Goal: Book appointment/travel/reservation

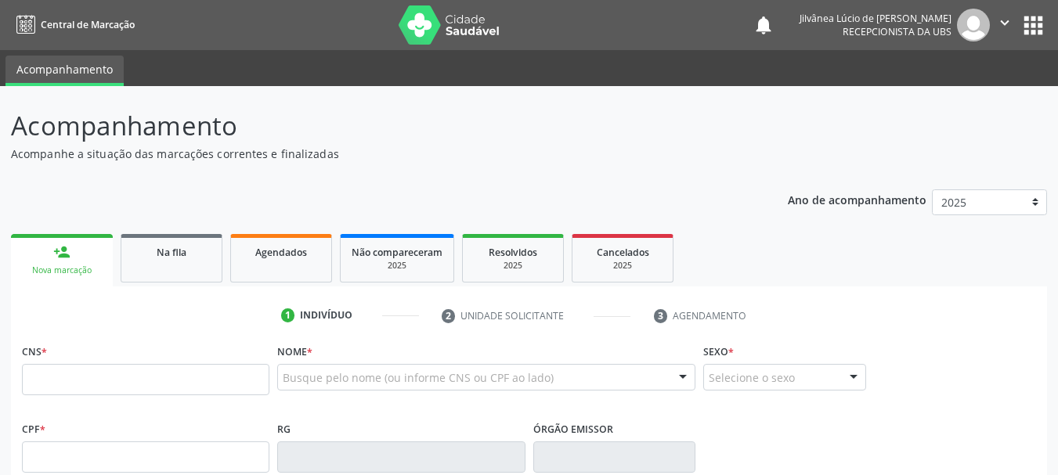
scroll to position [42, 0]
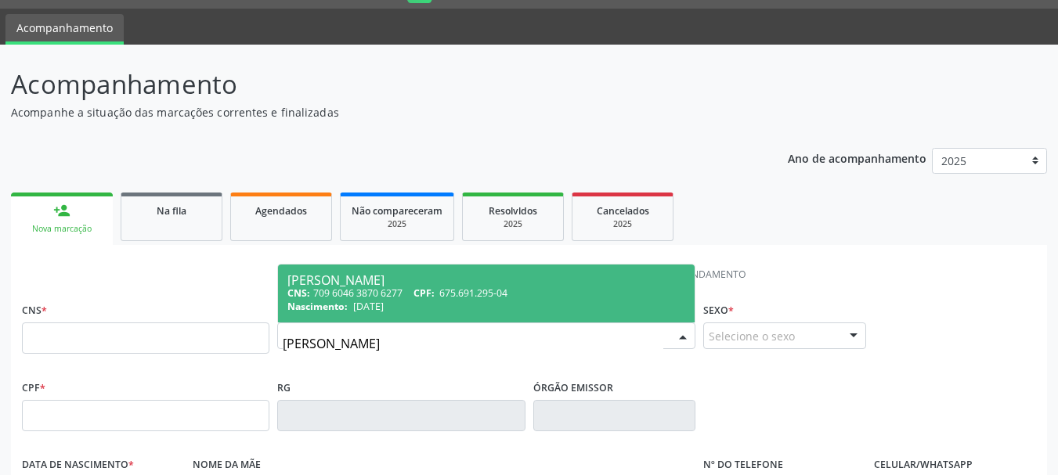
type input "[PERSON_NAME]"
click at [384, 305] on span "[DATE]" at bounding box center [368, 306] width 31 height 13
type input "708 0063 3774 0726"
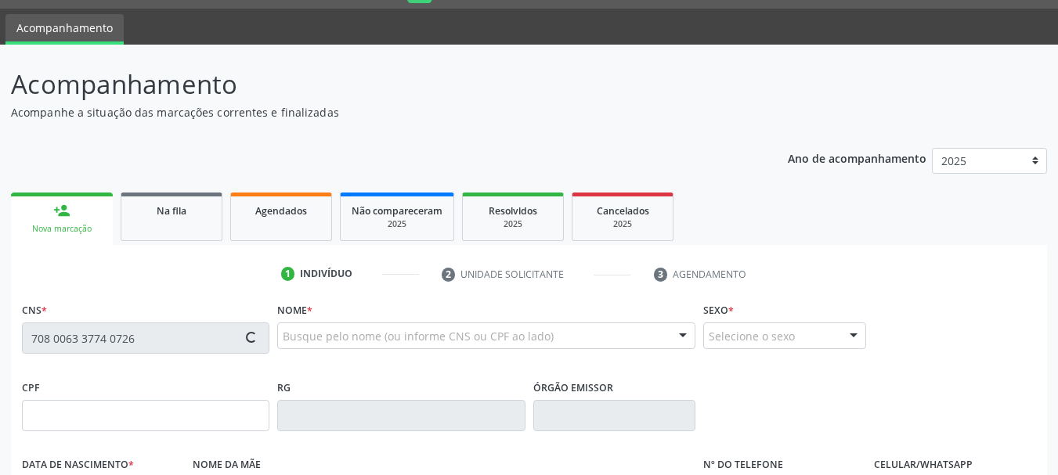
type input "965.442.795-87"
type input "[DATE]"
type input "[PERSON_NAME]"
type input "[PHONE_NUMBER]"
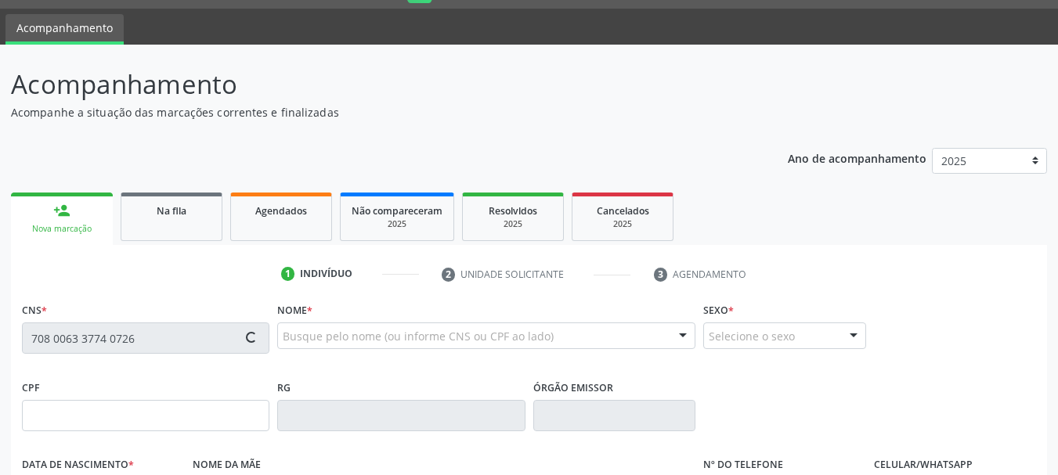
type input "S/N"
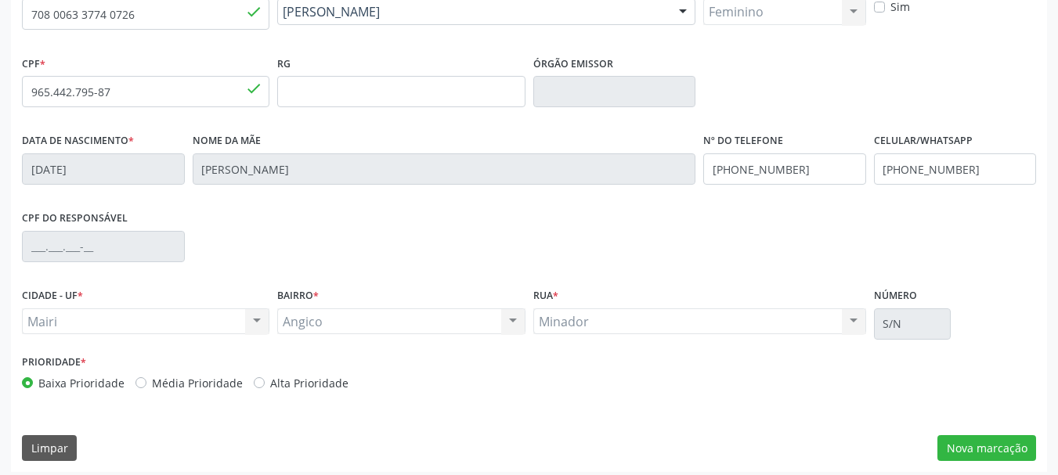
scroll to position [374, 0]
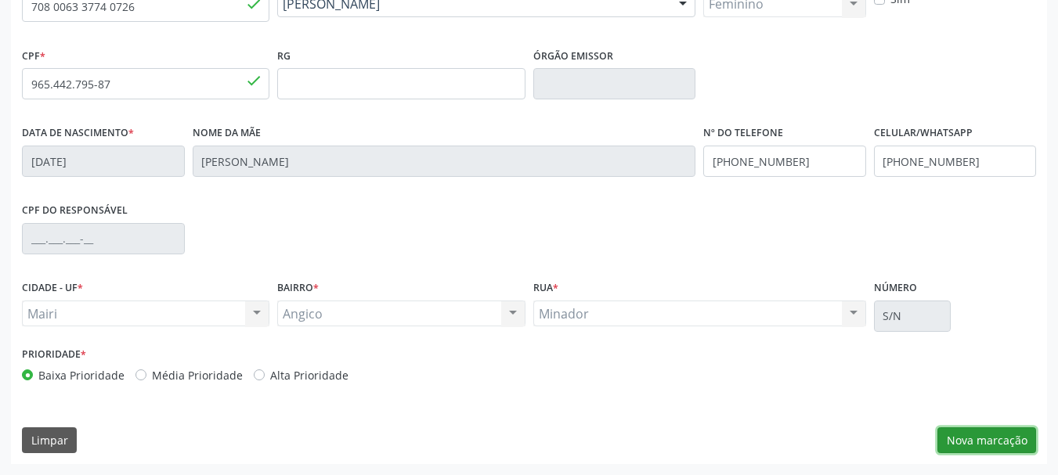
click at [990, 449] on button "Nova marcação" at bounding box center [986, 441] width 99 height 27
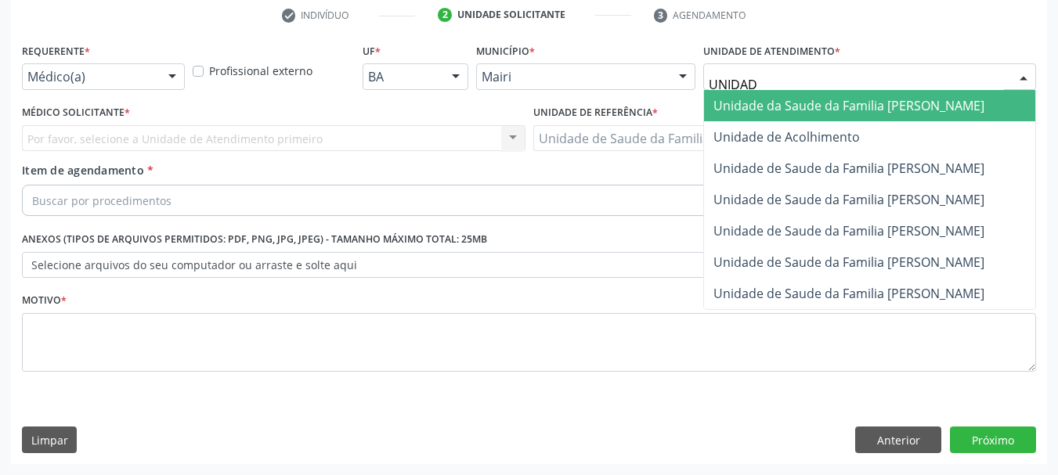
type input "UNIDADE"
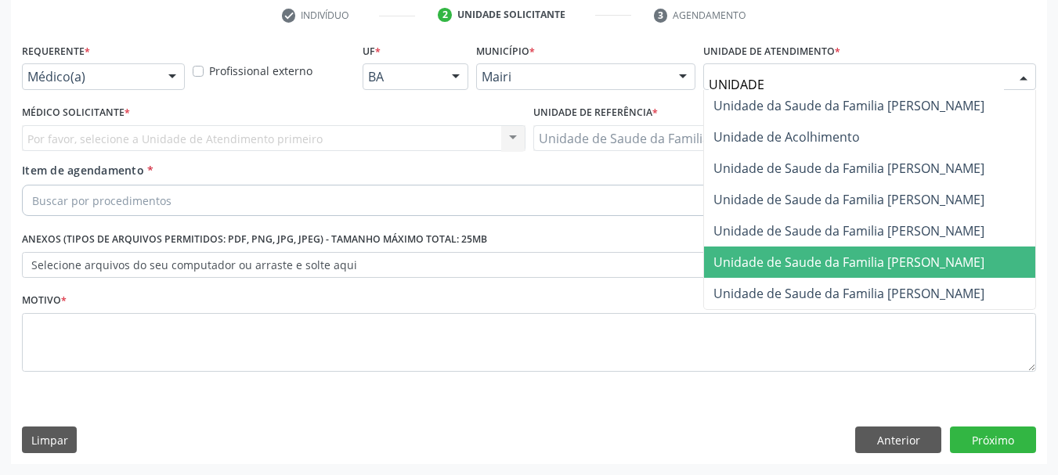
click at [868, 255] on span "Unidade de Saude da Familia [PERSON_NAME]" at bounding box center [848, 262] width 271 height 17
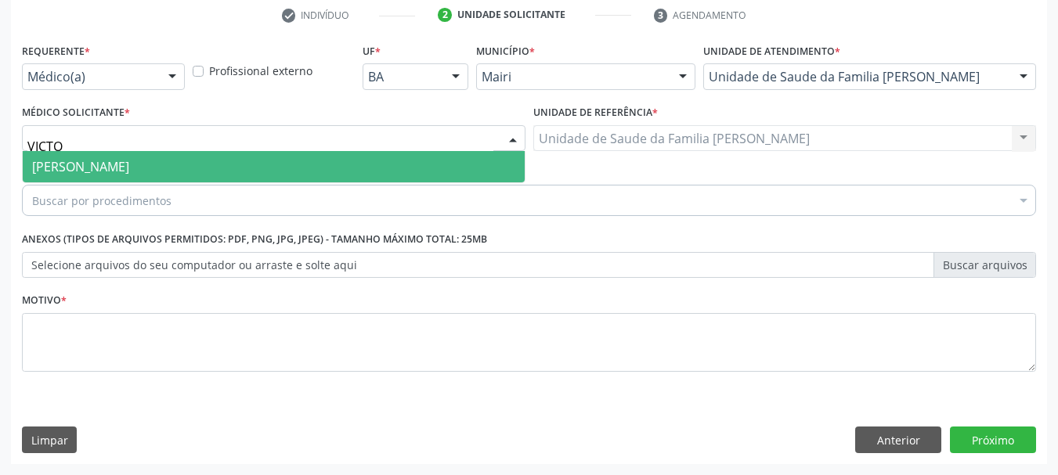
type input "VICTOR"
click at [116, 157] on span "[PERSON_NAME]" at bounding box center [274, 166] width 502 height 31
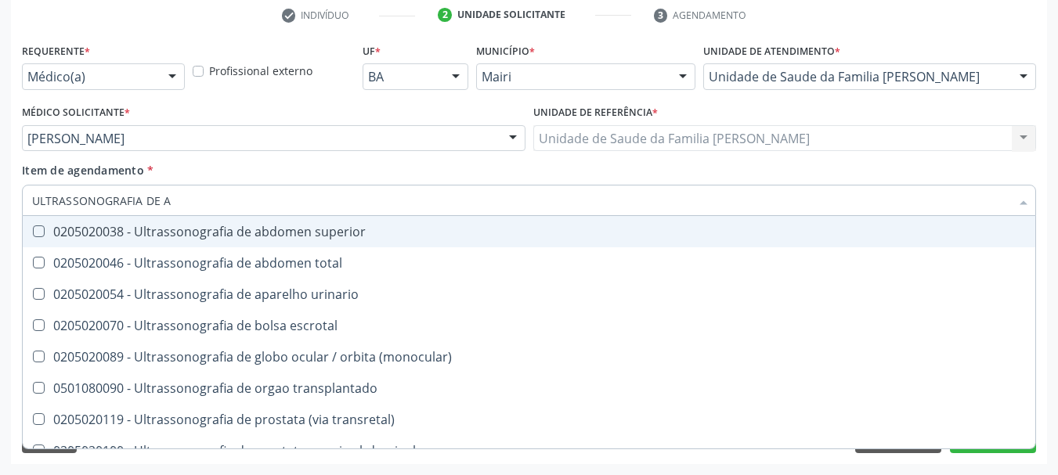
type input "ULTRASSONOGRAFIA DE AB"
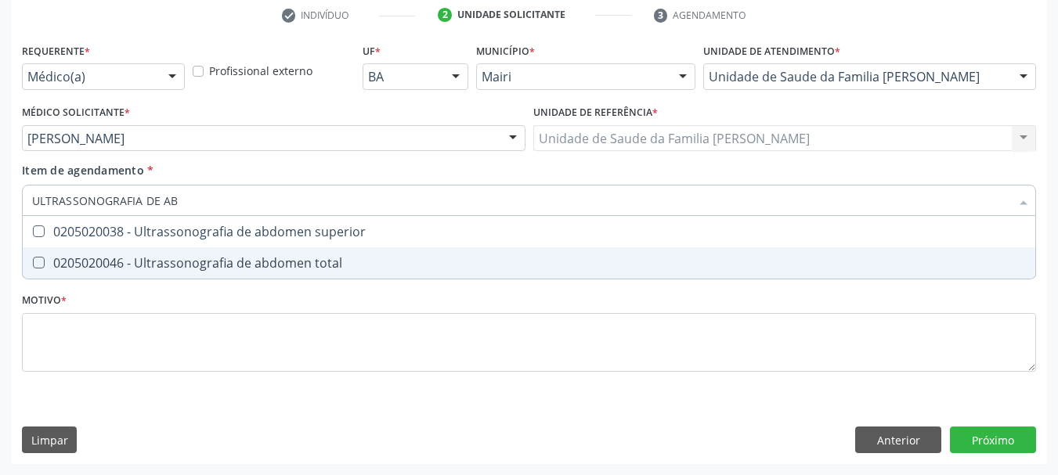
click at [229, 264] on div "0205020046 - Ultrassonografia de abdomen total" at bounding box center [529, 263] width 994 height 13
checkbox total "true"
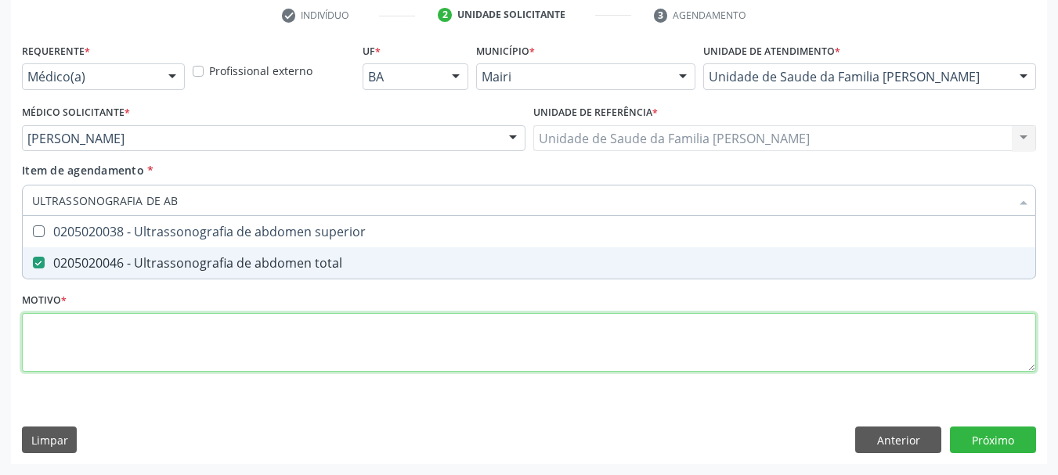
click at [236, 338] on div "Requerente * Médico(a) Médico(a) Enfermeiro(a) Paciente Nenhum resultado encont…" at bounding box center [529, 216] width 1014 height 355
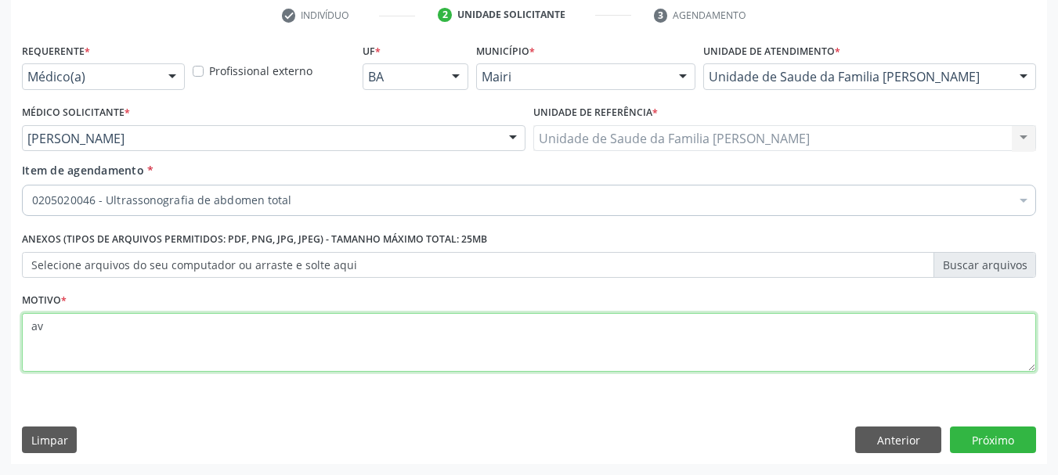
type textarea "a"
type textarea "Av CID10 R10"
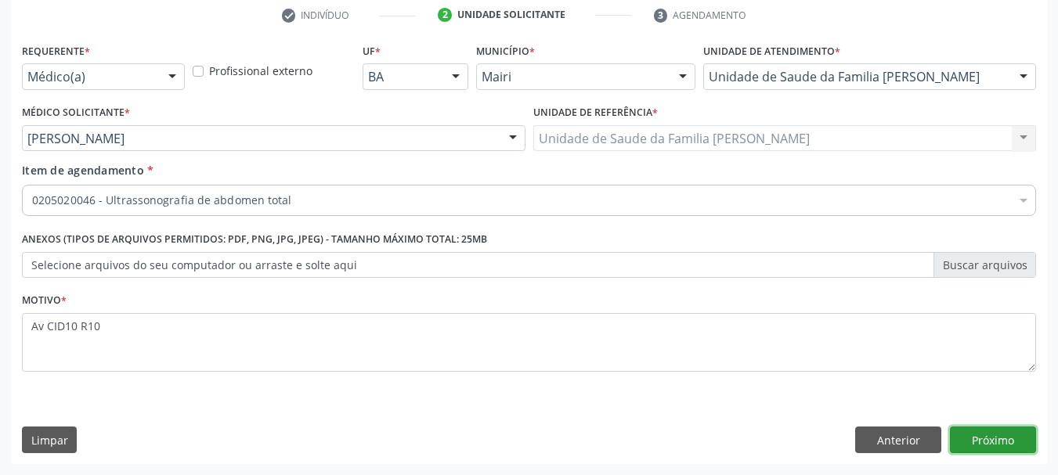
click at [987, 436] on button "Próximo" at bounding box center [993, 440] width 86 height 27
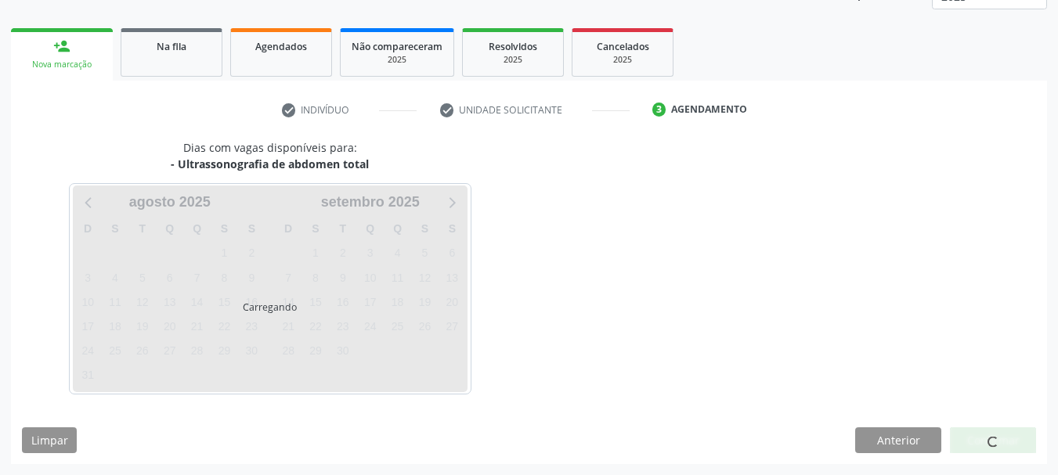
scroll to position [252, 0]
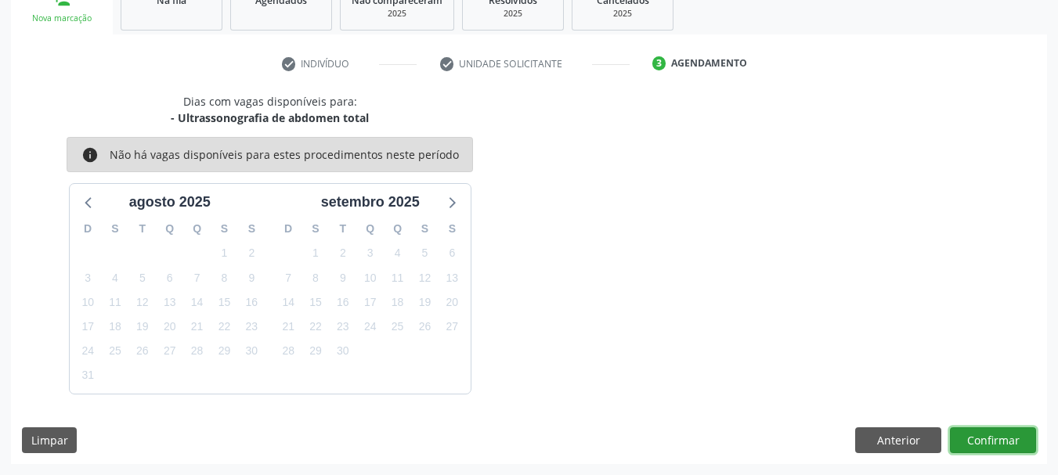
click at [1009, 441] on button "Confirmar" at bounding box center [993, 441] width 86 height 27
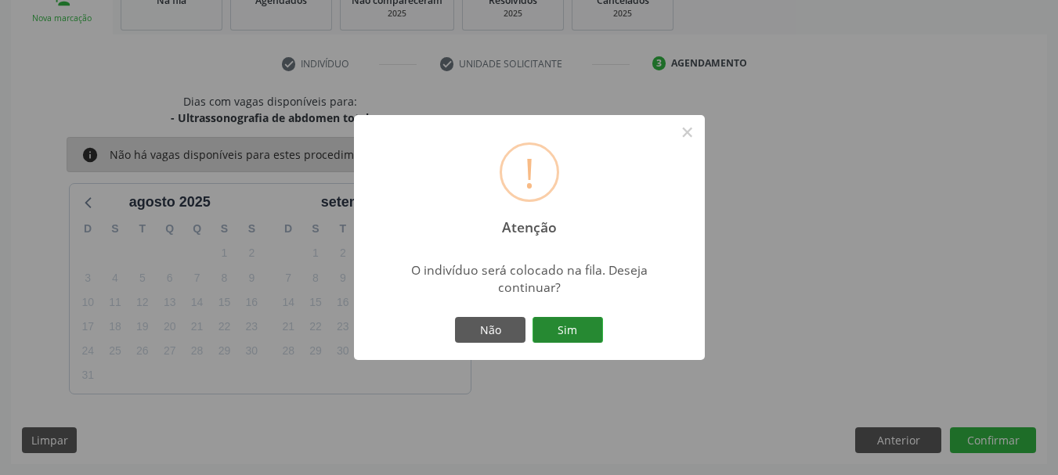
click at [574, 324] on button "Sim" at bounding box center [567, 330] width 70 height 27
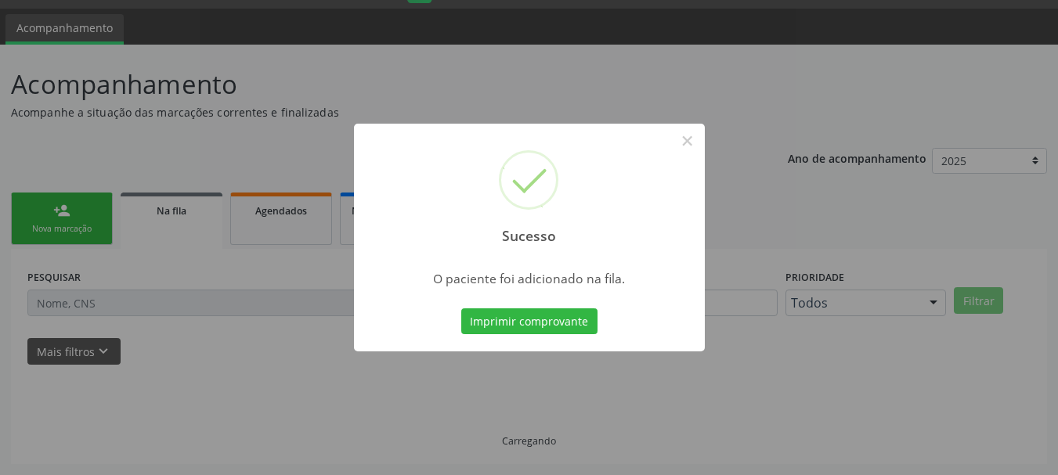
scroll to position [42, 0]
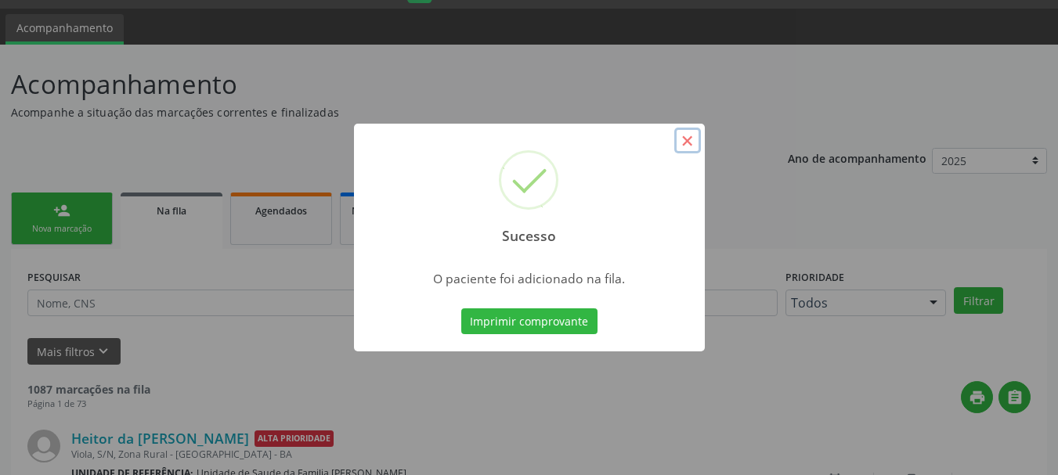
click at [695, 137] on button "×" at bounding box center [687, 141] width 27 height 27
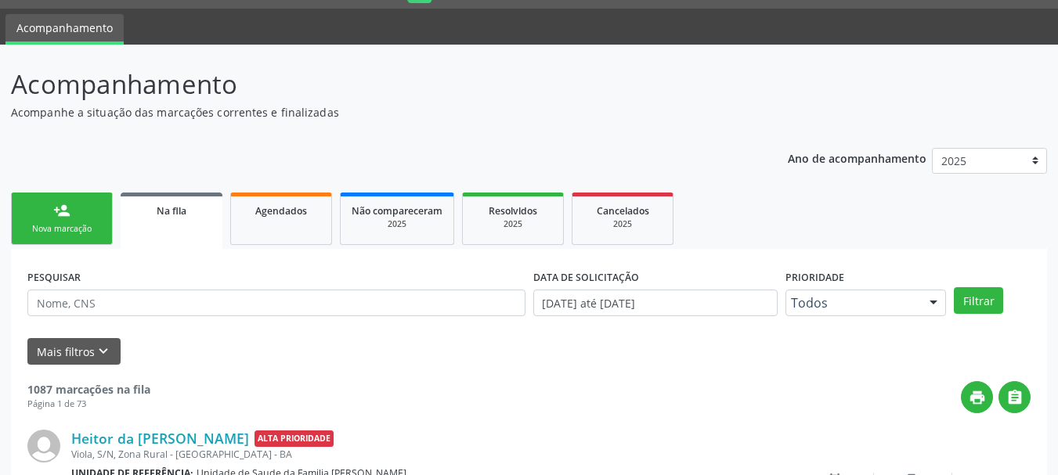
click at [95, 211] on link "person_add Nova marcação" at bounding box center [62, 219] width 102 height 52
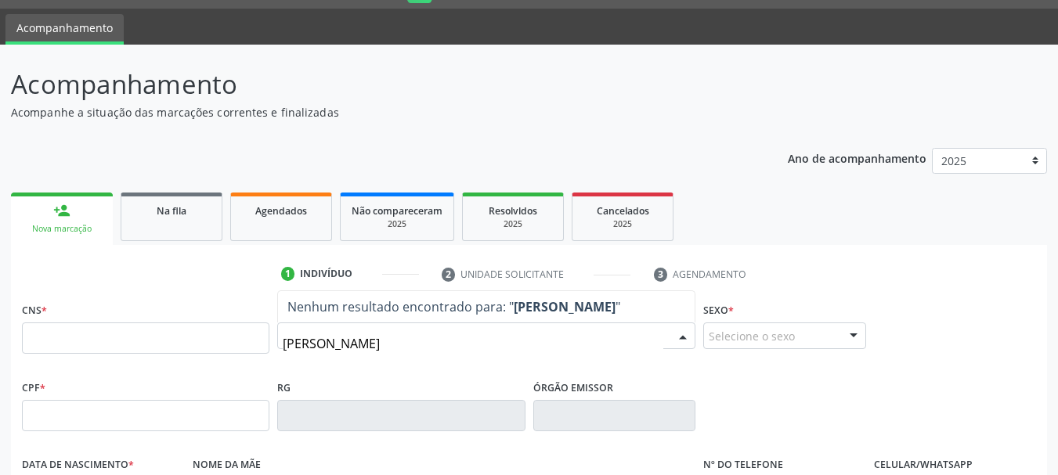
type input "josiane"
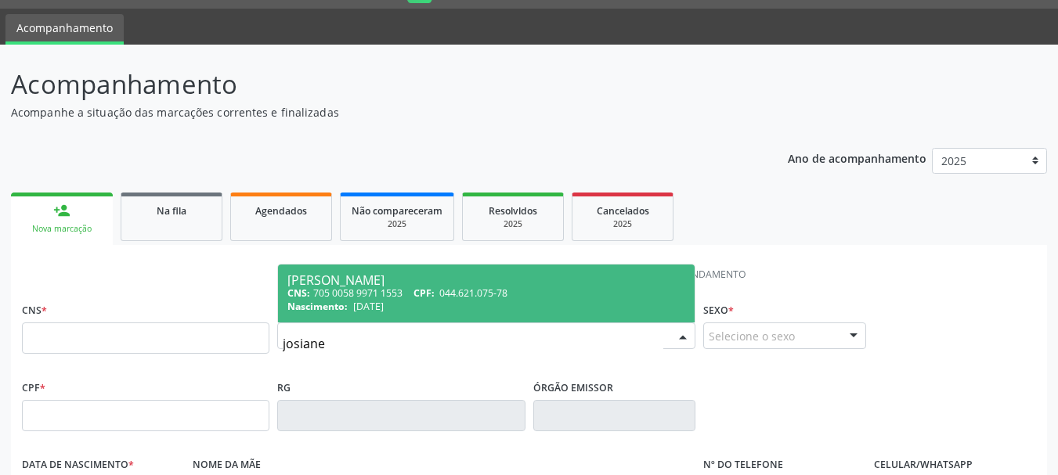
click at [379, 309] on span "[DATE]" at bounding box center [368, 306] width 31 height 13
type input "705 0058 9971 1553"
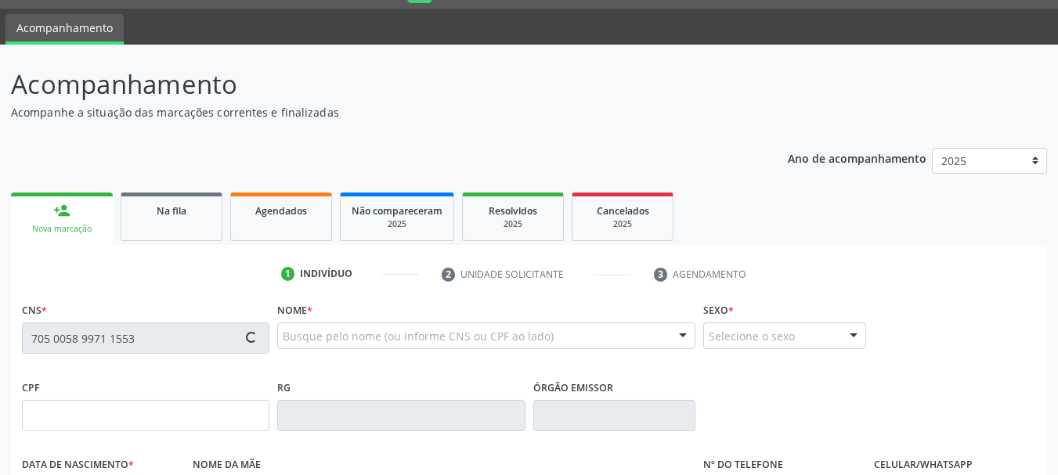
type input "044.621.075-78"
type input "[DATE]"
type input "[PERSON_NAME]"
type input "[PHONE_NUMBER]"
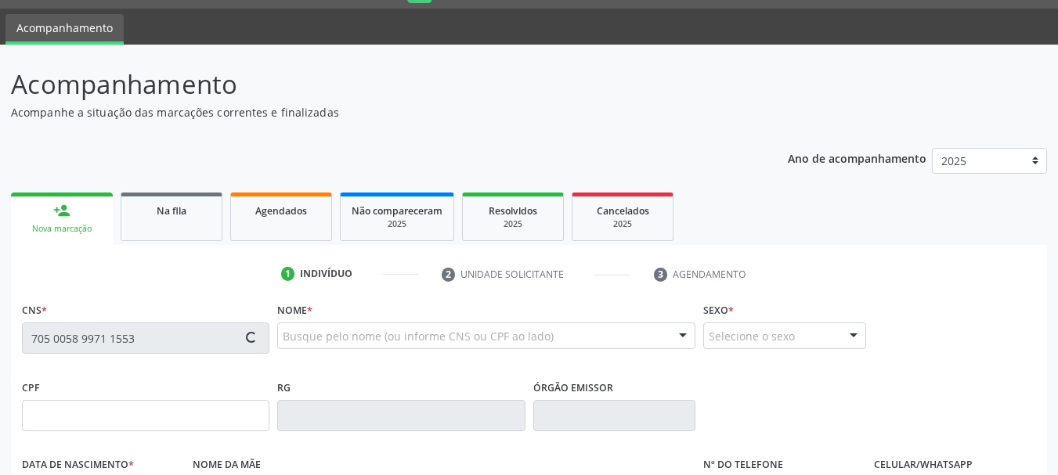
type input "S/N"
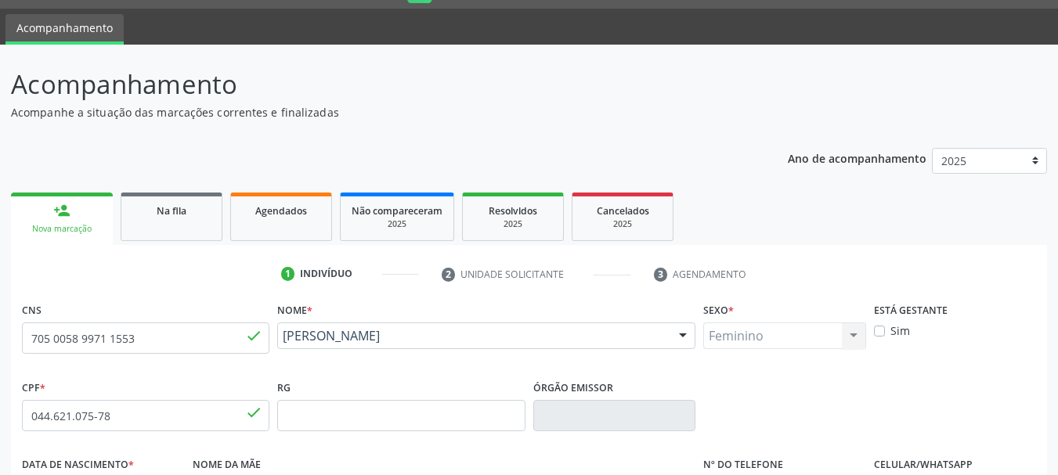
scroll to position [374, 0]
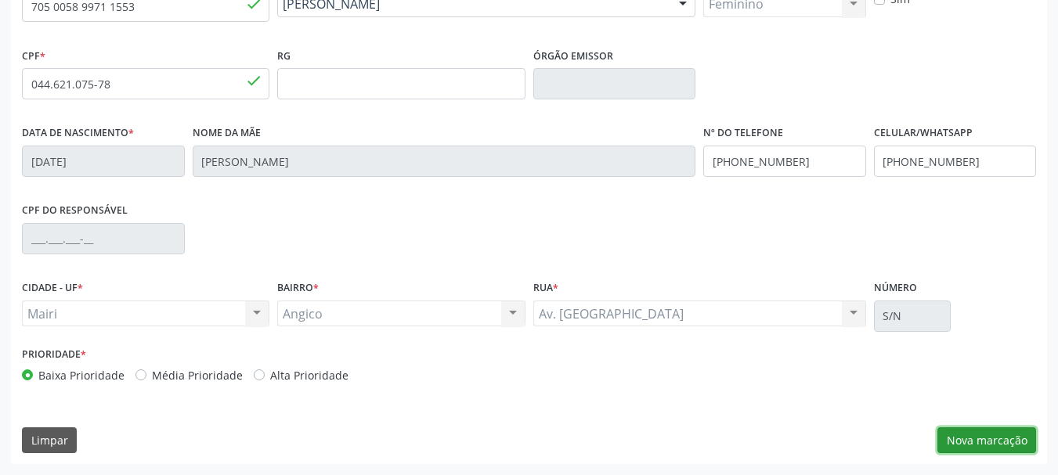
click at [1013, 429] on button "Nova marcação" at bounding box center [986, 441] width 99 height 27
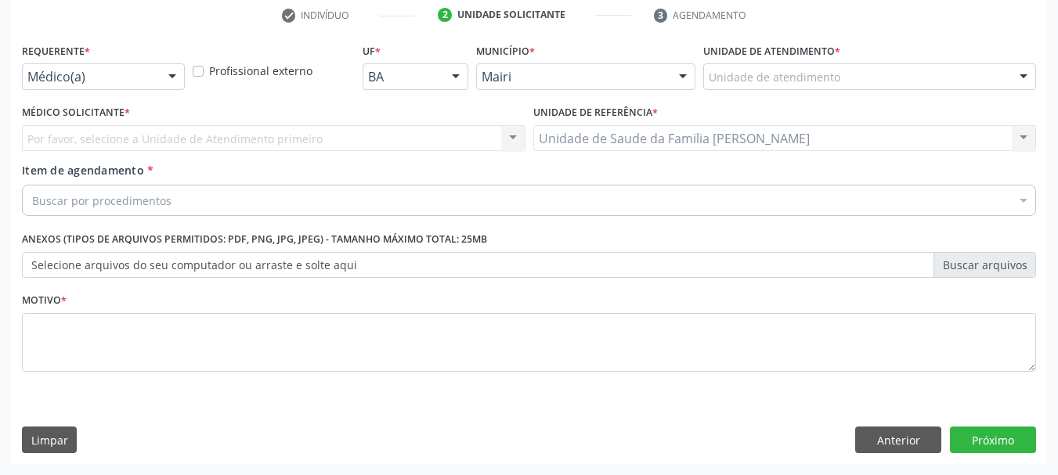
scroll to position [301, 0]
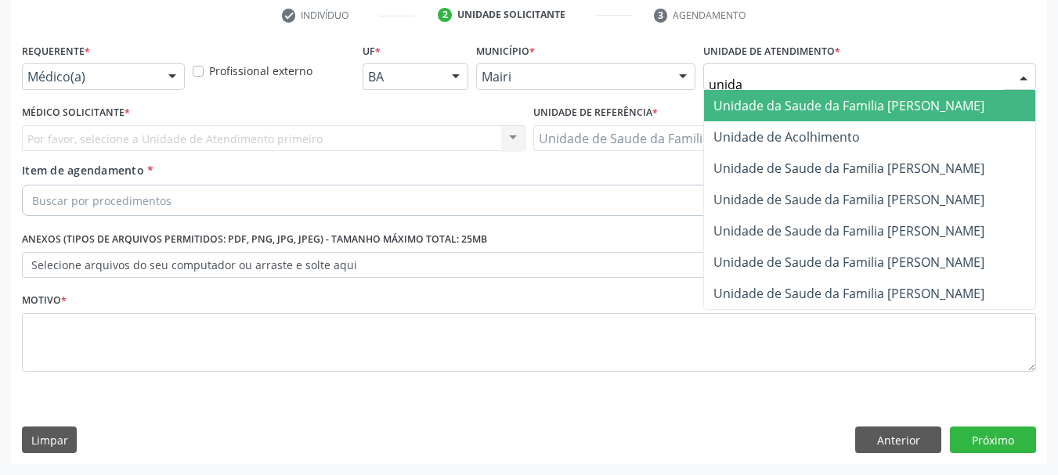
type input "unidad"
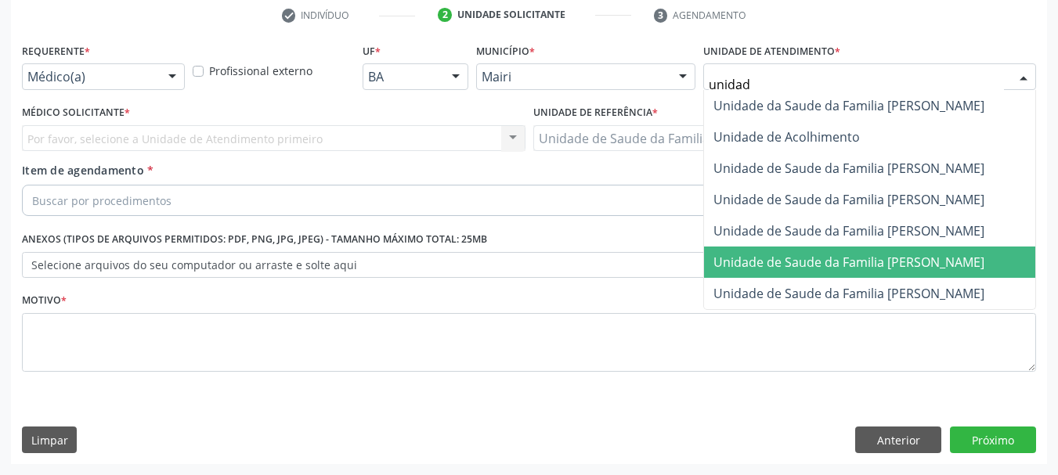
click at [872, 254] on span "Unidade de Saude da Familia [PERSON_NAME]" at bounding box center [848, 262] width 271 height 17
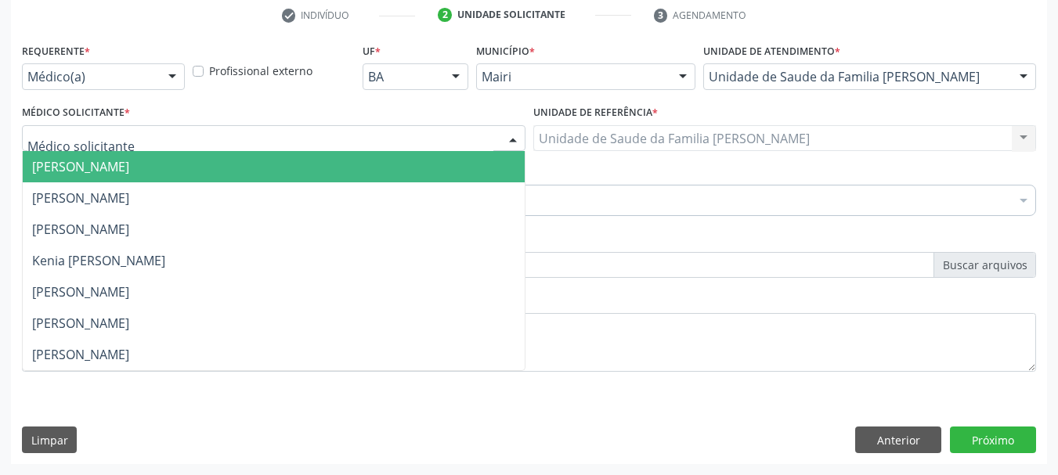
click at [236, 146] on div at bounding box center [273, 138] width 503 height 27
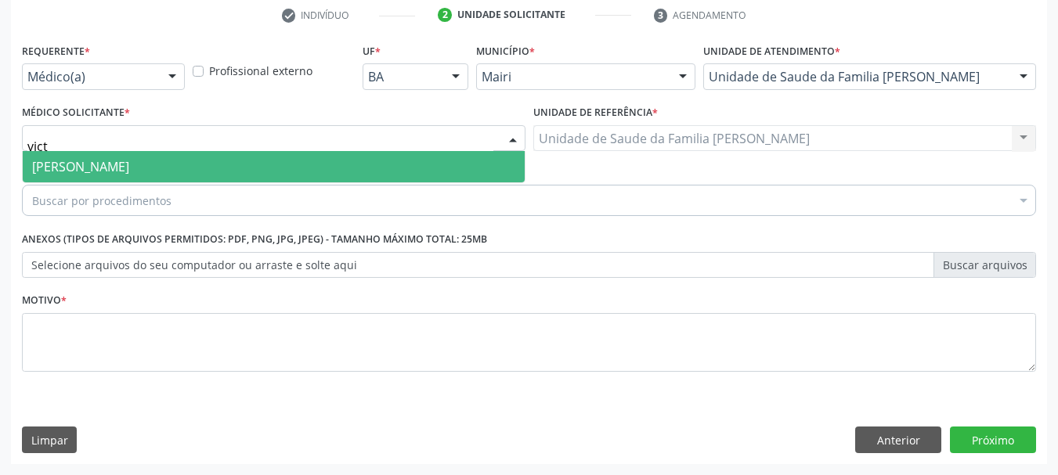
type input "victo"
click at [175, 168] on span "[PERSON_NAME]" at bounding box center [274, 166] width 502 height 31
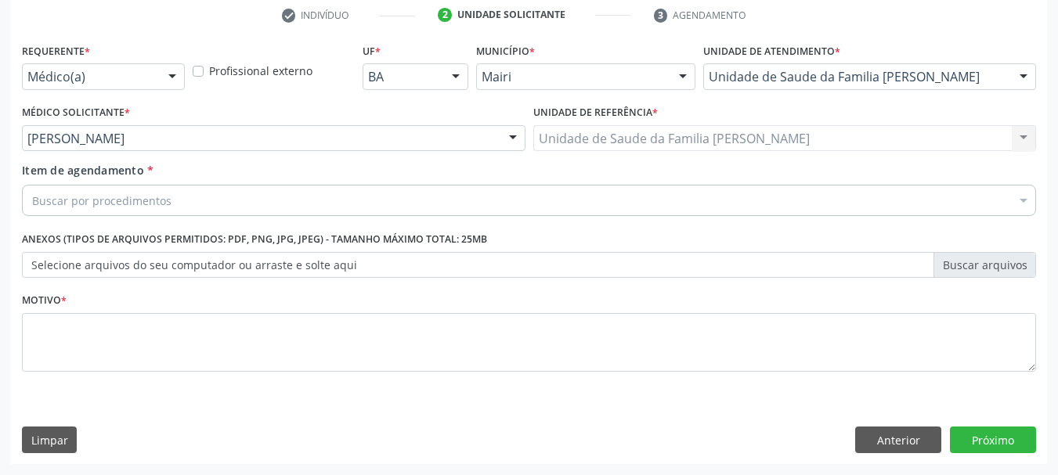
click at [196, 195] on div "Buscar por procedimentos" at bounding box center [529, 200] width 1014 height 31
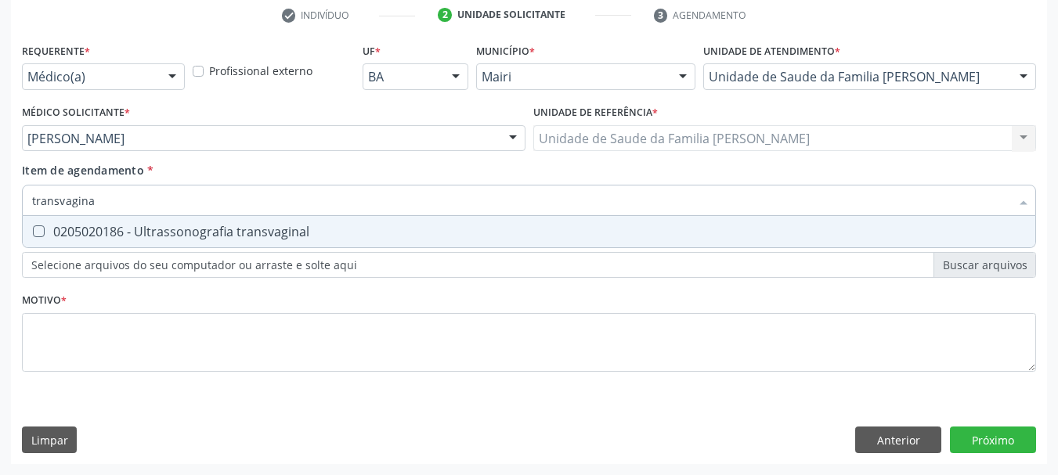
type input "transvaginal"
click at [228, 228] on div "0205020186 - Ultrassonografia transvaginal" at bounding box center [529, 232] width 994 height 13
checkbox transvaginal "true"
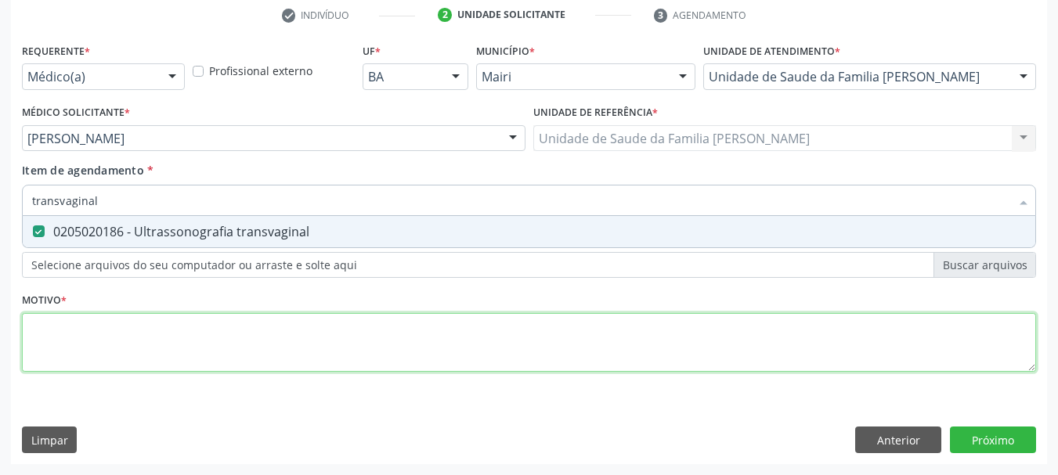
click at [272, 345] on div "Requerente * Médico(a) Médico(a) Enfermeiro(a) Paciente Nenhum resultado encont…" at bounding box center [529, 216] width 1014 height 355
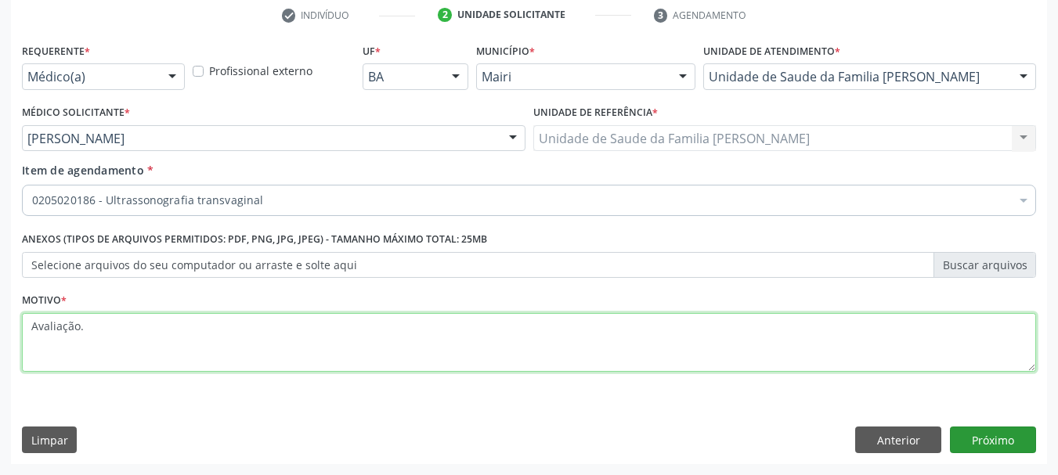
type textarea "Avaliação."
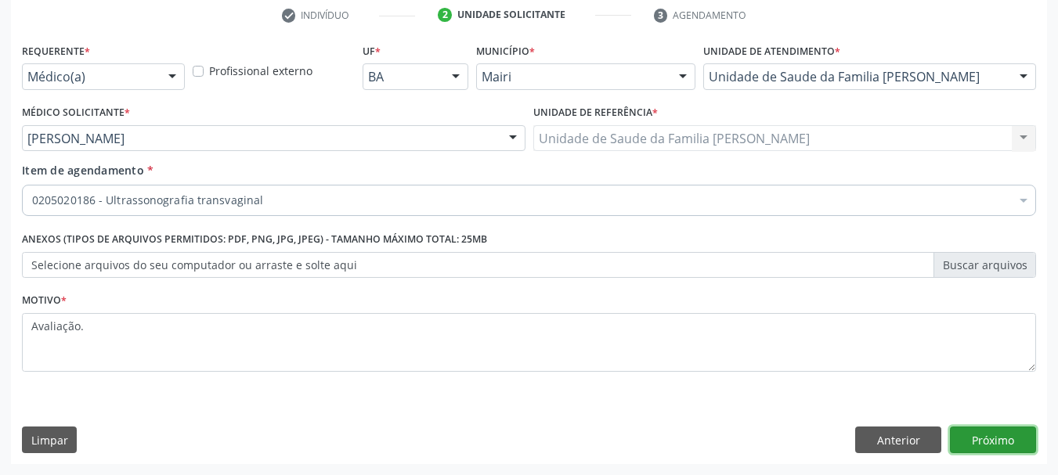
click at [974, 440] on button "Próximo" at bounding box center [993, 440] width 86 height 27
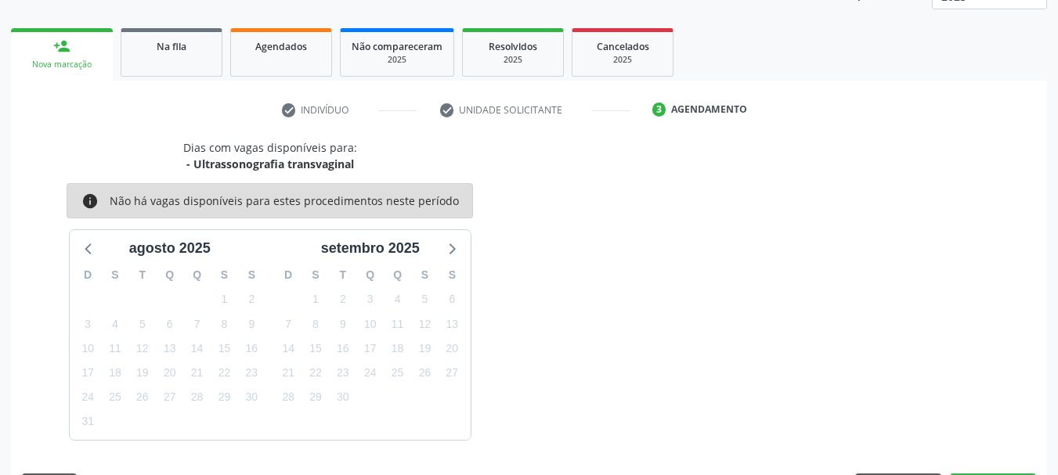
scroll to position [252, 0]
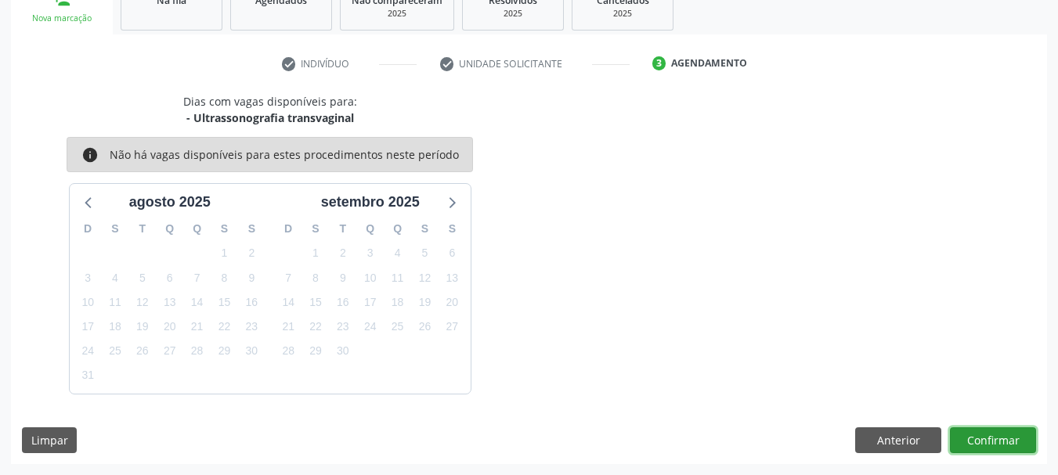
click at [1002, 440] on button "Confirmar" at bounding box center [993, 441] width 86 height 27
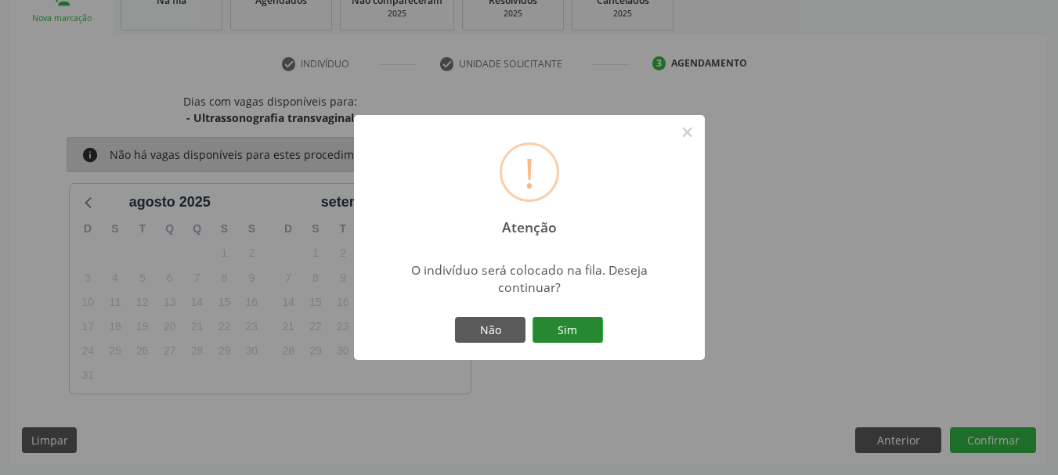
click at [565, 322] on button "Sim" at bounding box center [567, 330] width 70 height 27
